Goal: Check status

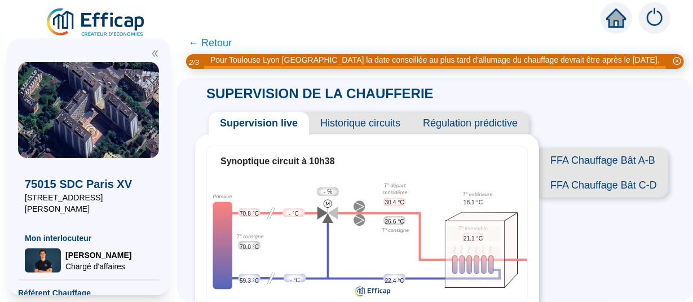
scroll to position [10, 0]
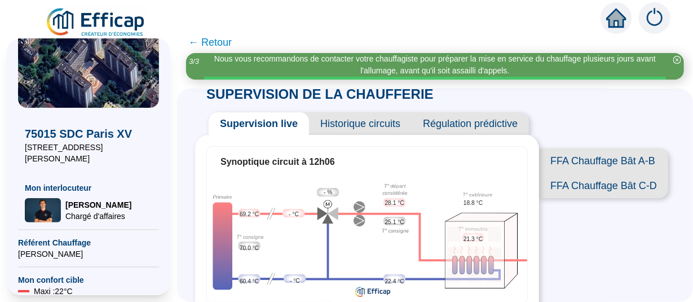
click at [399, 201] on span "28.1 °C" at bounding box center [394, 202] width 19 height 8
click at [399, 187] on img at bounding box center [367, 239] width 320 height 122
click at [397, 192] on img at bounding box center [367, 239] width 320 height 122
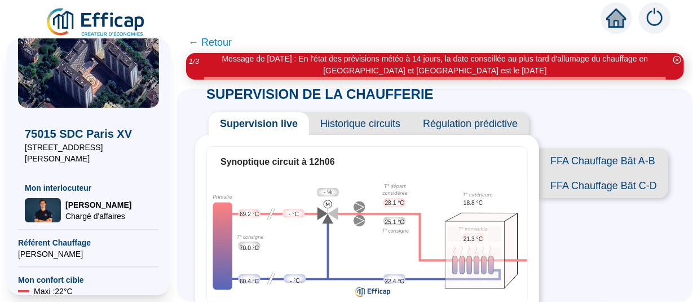
click at [399, 186] on img at bounding box center [367, 239] width 320 height 122
click at [396, 201] on span "28.1 °C" at bounding box center [394, 202] width 19 height 8
click at [399, 220] on span "25.1 °C" at bounding box center [394, 222] width 19 height 8
click at [398, 228] on img at bounding box center [367, 239] width 320 height 122
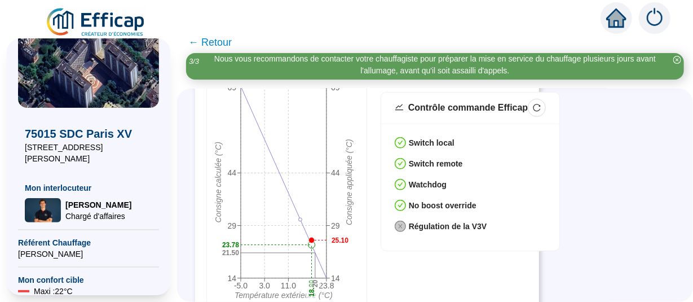
scroll to position [293, 0]
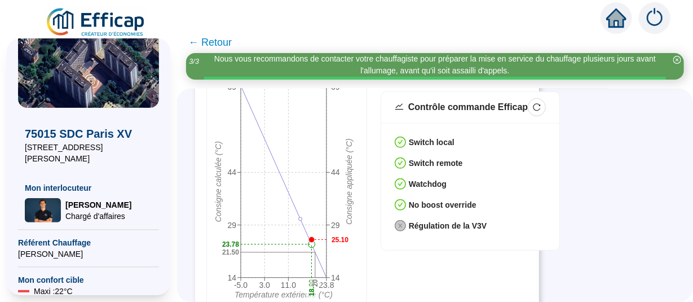
click at [439, 105] on div "Contrôle commande Efficap" at bounding box center [468, 107] width 120 height 14
click at [533, 103] on icon "reload" at bounding box center [537, 107] width 8 height 8
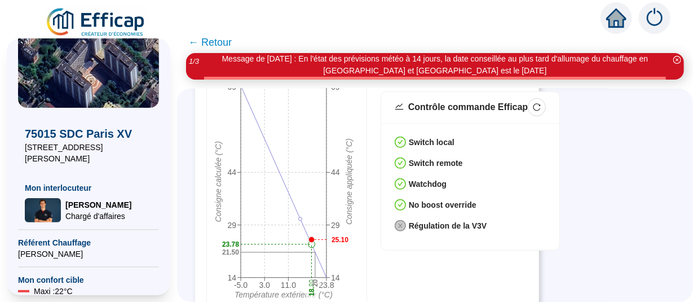
click at [403, 203] on icon "check-circle" at bounding box center [400, 205] width 5 height 4
click at [404, 179] on icon "check-circle" at bounding box center [401, 184] width 10 height 10
click at [406, 157] on icon "check-circle" at bounding box center [400, 162] width 11 height 11
click at [399, 138] on icon "check-circle" at bounding box center [401, 143] width 10 height 10
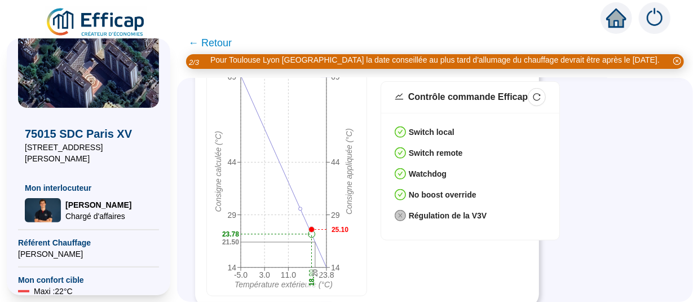
click at [404, 222] on div "Switch local Switch remote Watchdog No boost override Régulation de la V3V" at bounding box center [470, 176] width 178 height 127
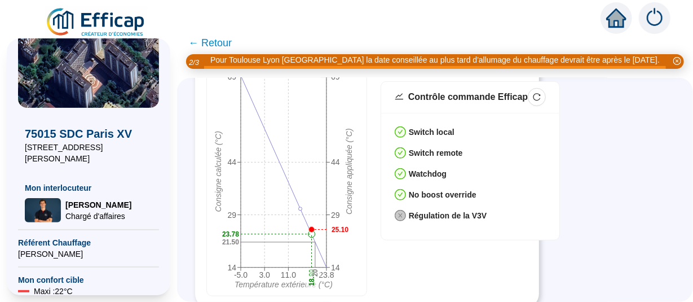
click at [401, 214] on icon "close-circle" at bounding box center [400, 216] width 5 height 5
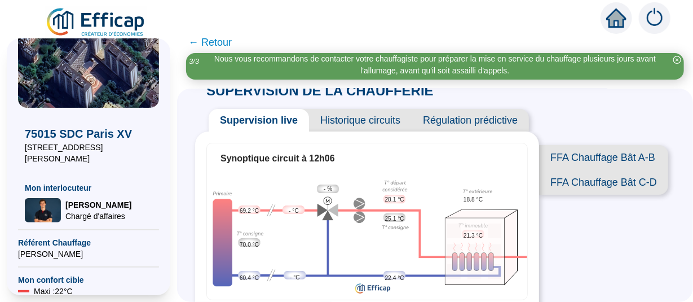
scroll to position [13, 0]
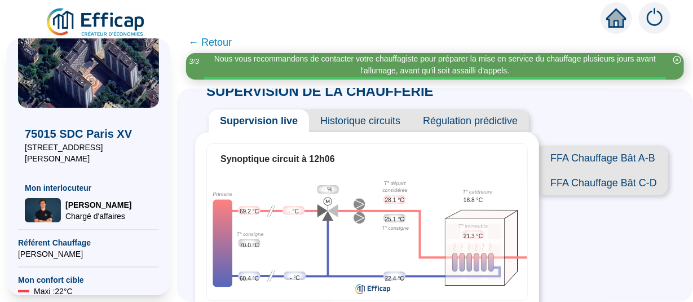
click at [519, 254] on img at bounding box center [367, 236] width 320 height 122
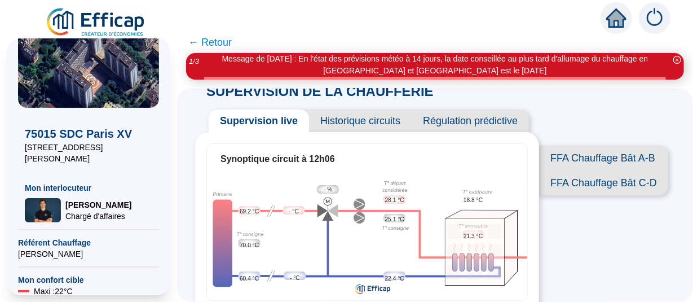
click at [475, 196] on span "18.8 °C" at bounding box center [472, 200] width 19 height 8
click at [478, 154] on div "Synoptique circuit à 12h06" at bounding box center [366, 159] width 293 height 14
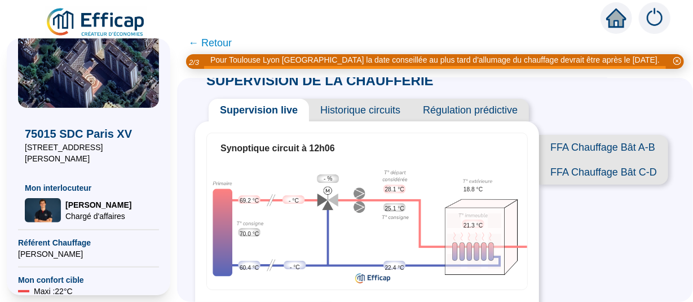
click at [387, 111] on span "Historique circuits" at bounding box center [360, 110] width 103 height 23
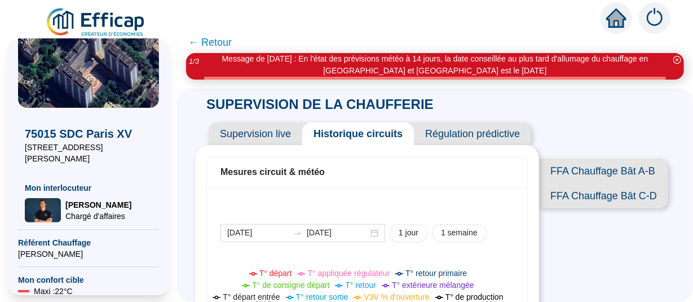
click at [478, 136] on span "Régulation prédictive" at bounding box center [472, 133] width 117 height 23
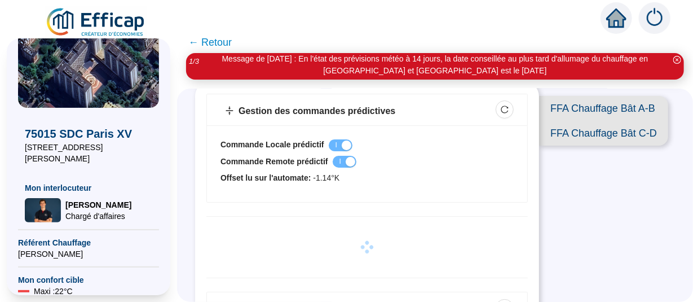
scroll to position [62, 0]
